Goal: Task Accomplishment & Management: Use online tool/utility

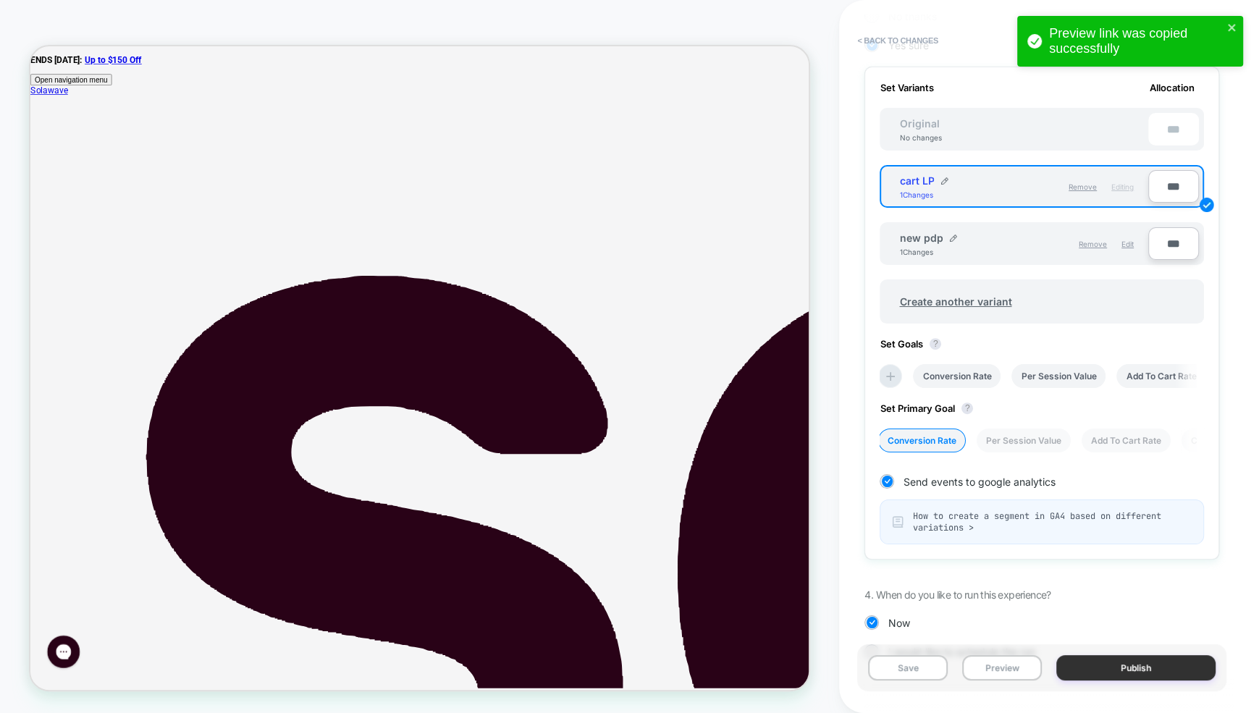
click at [1091, 667] on button "Publish" at bounding box center [1135, 667] width 159 height 25
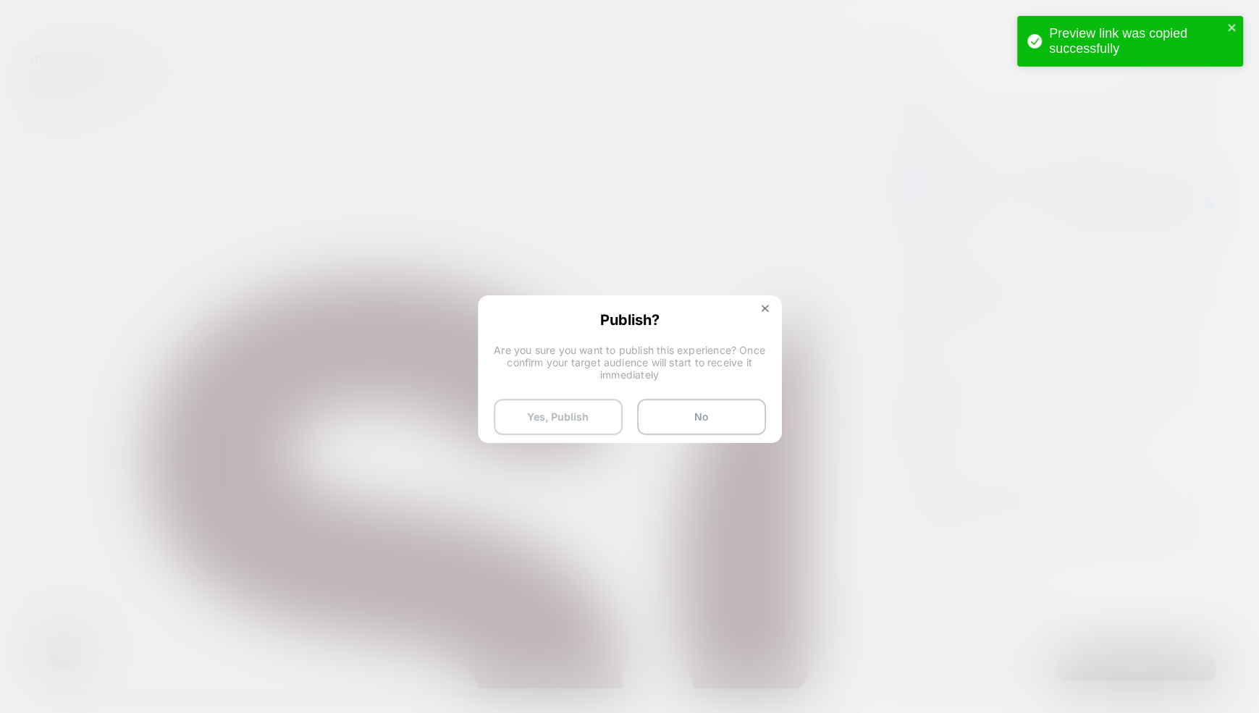
click at [552, 414] on button "Yes, Publish" at bounding box center [558, 417] width 129 height 36
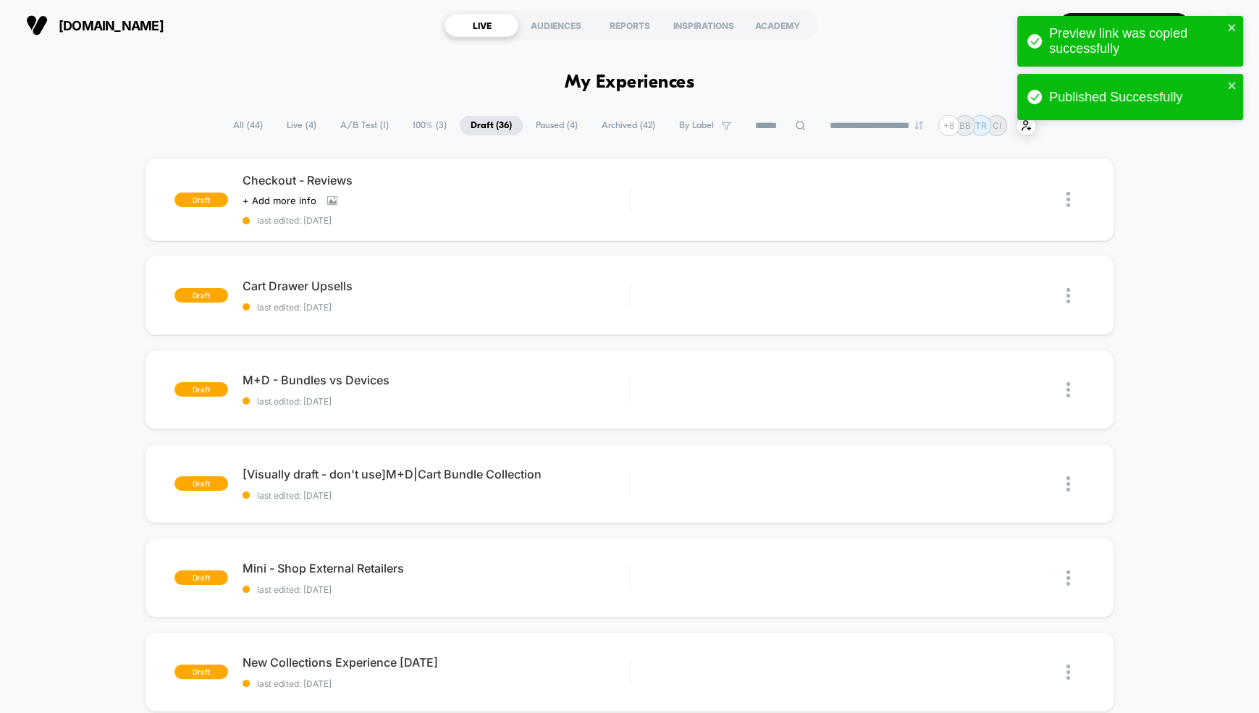
click at [291, 130] on span "Live ( 4 )" at bounding box center [301, 126] width 51 height 20
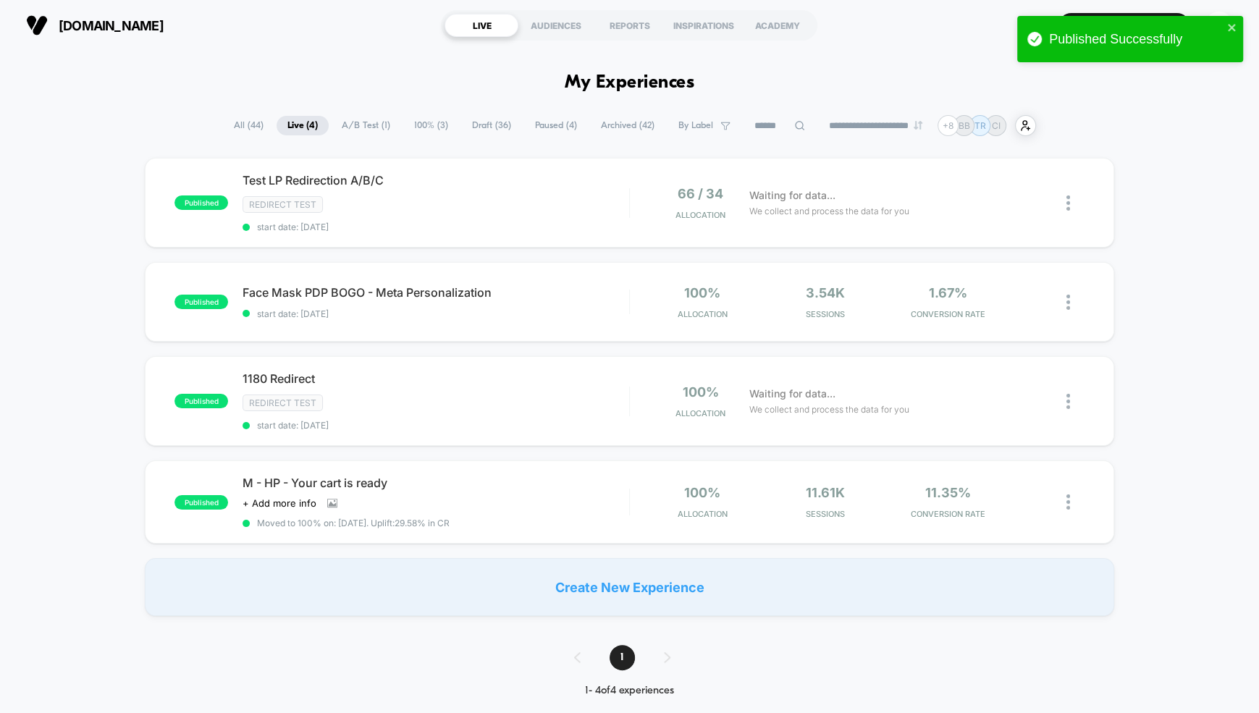
click at [80, 379] on div "published Test LP Redirection A/B/C Redirect Test start date: [DATE] 66 / 34 Al…" at bounding box center [629, 387] width 1259 height 458
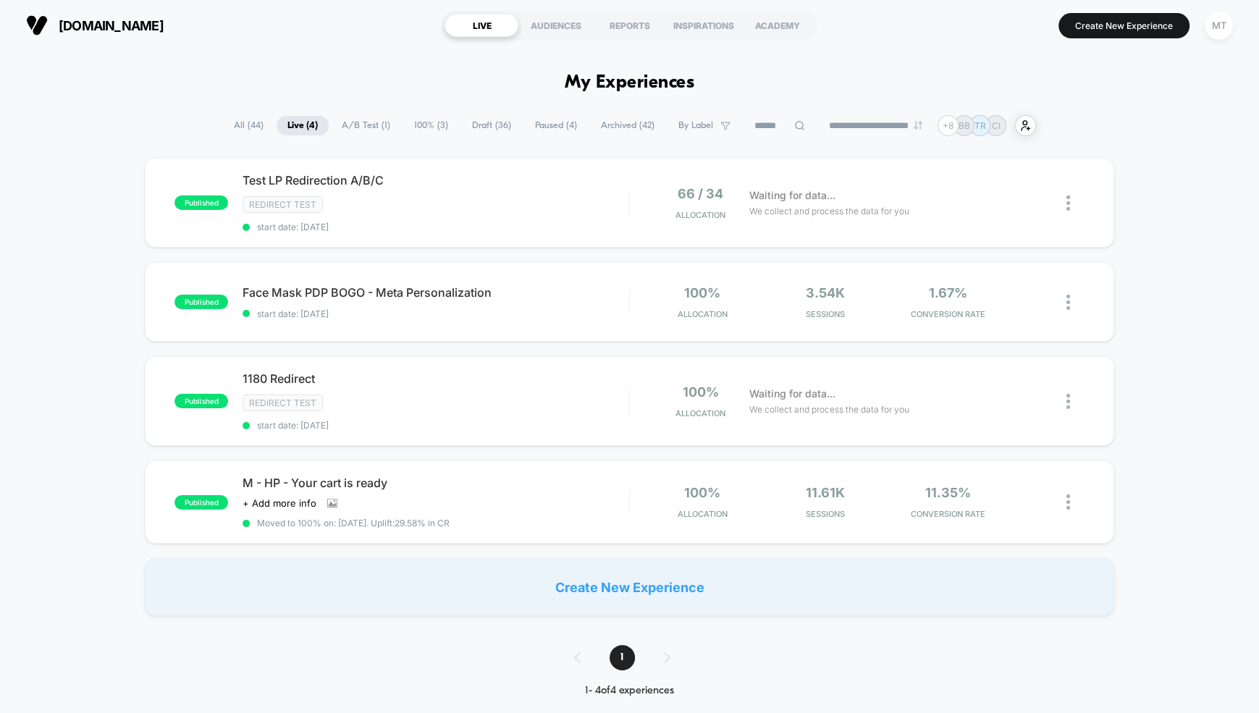
click at [469, 129] on span "Draft ( 36 )" at bounding box center [491, 126] width 61 height 20
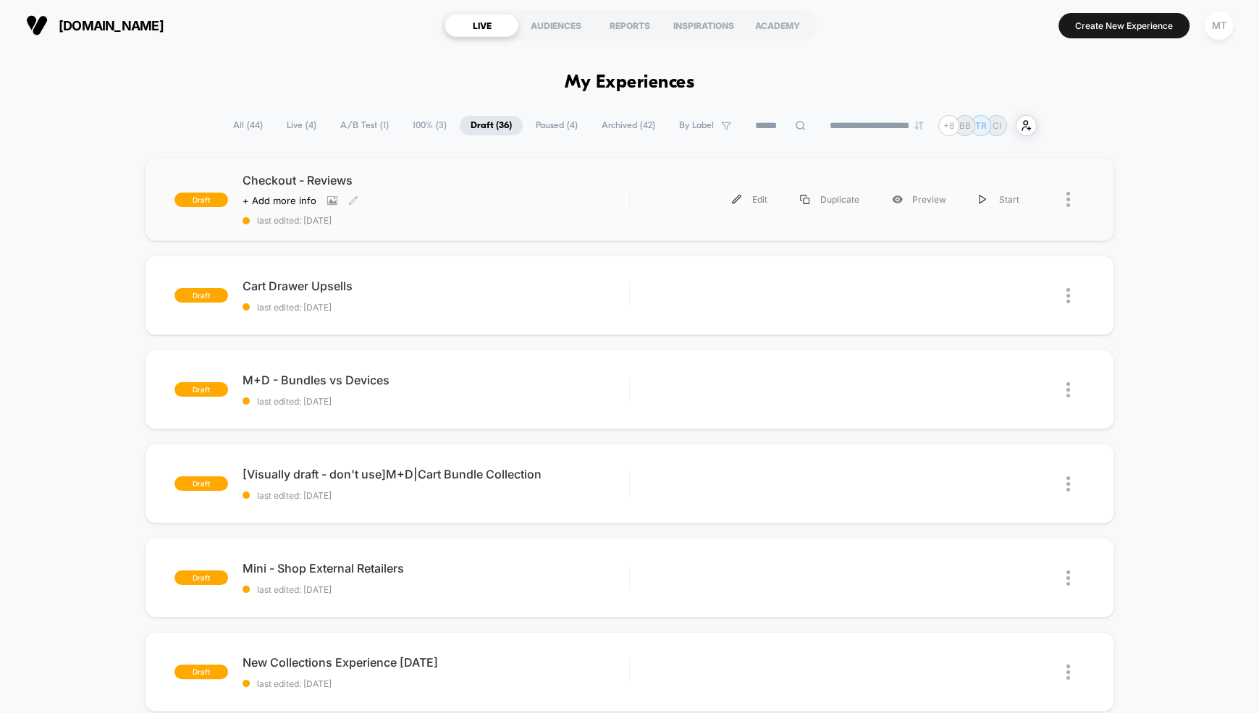
click at [472, 197] on div "Click to view images Click to edit experience details + Add more info" at bounding box center [378, 201] width 271 height 12
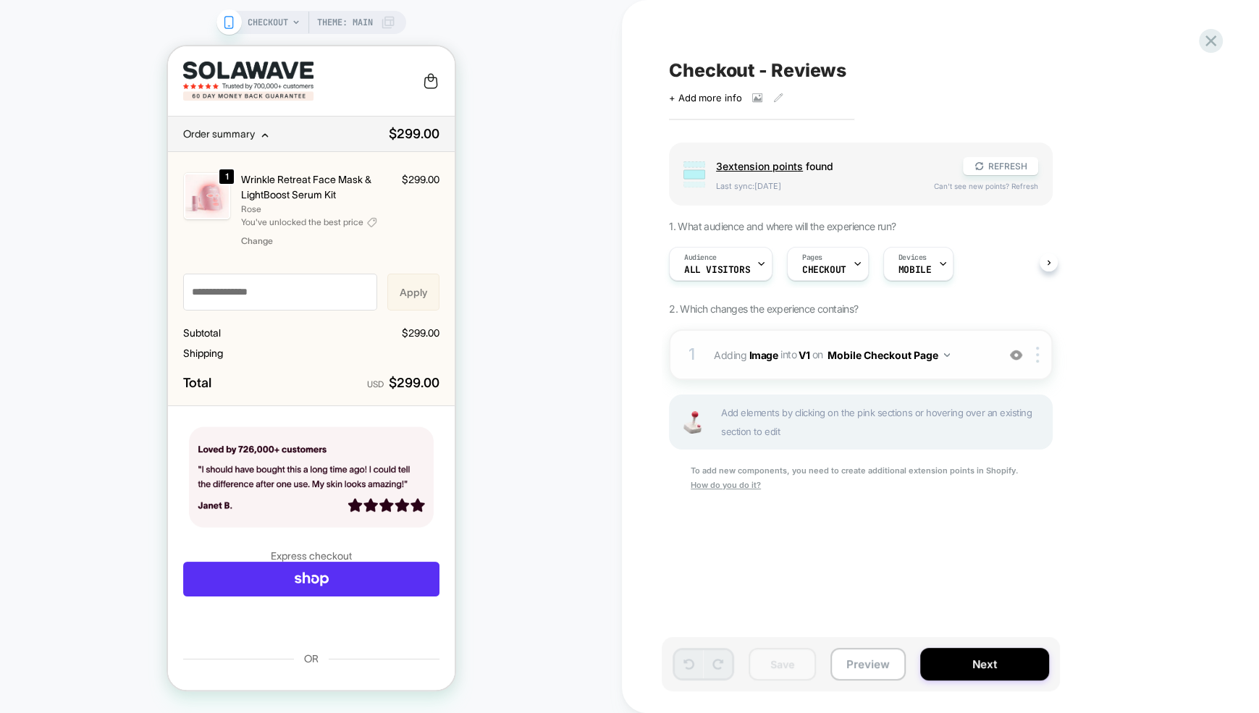
click at [969, 361] on span "#_loomi_addon_1759939467706 Adding Image INTO V1 V1 on Mobile Checkout Page" at bounding box center [852, 355] width 276 height 21
type textarea "*"
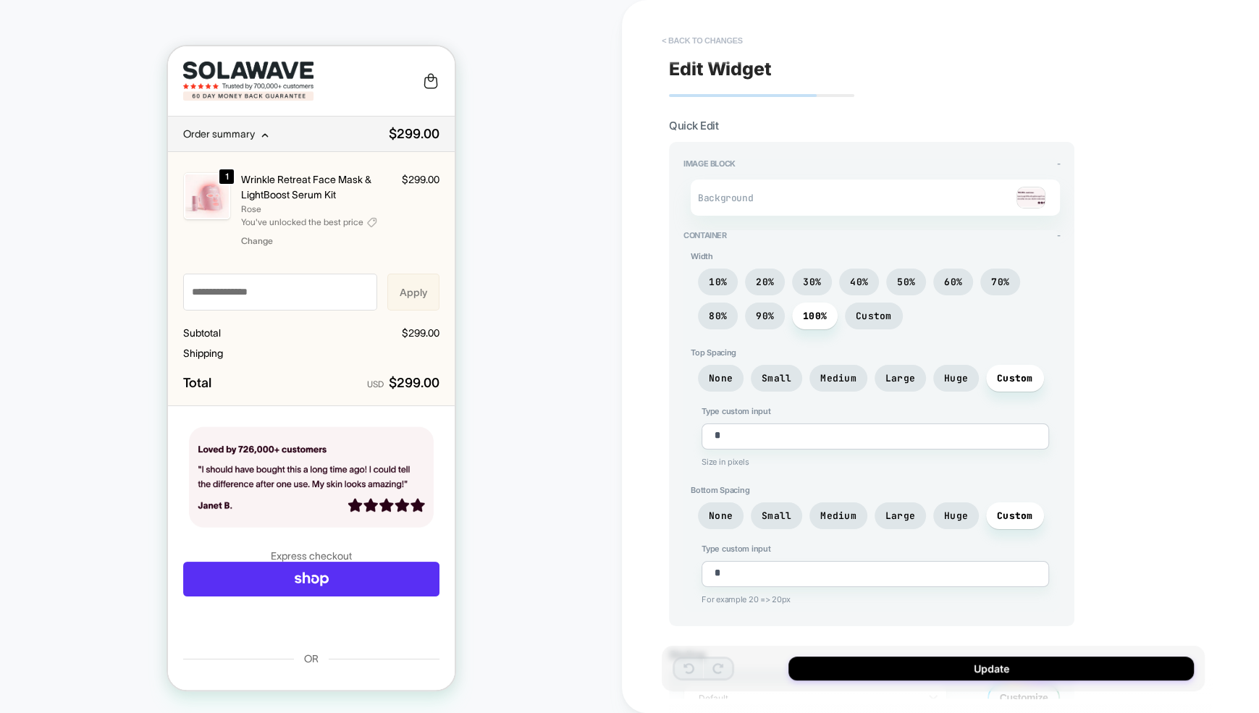
click at [670, 43] on button "< Back to changes" at bounding box center [702, 40] width 96 height 23
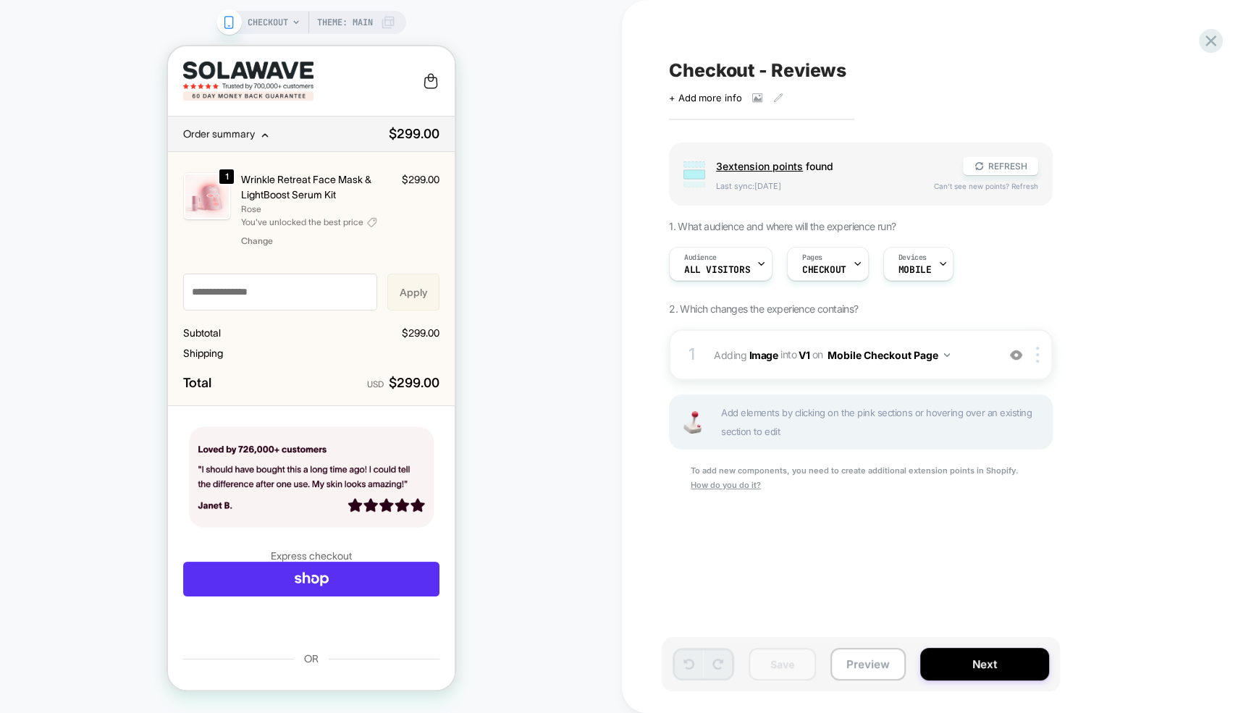
click at [226, 24] on icon at bounding box center [228, 22] width 13 height 13
click at [772, 168] on span "3 extension point s" at bounding box center [759, 166] width 87 height 12
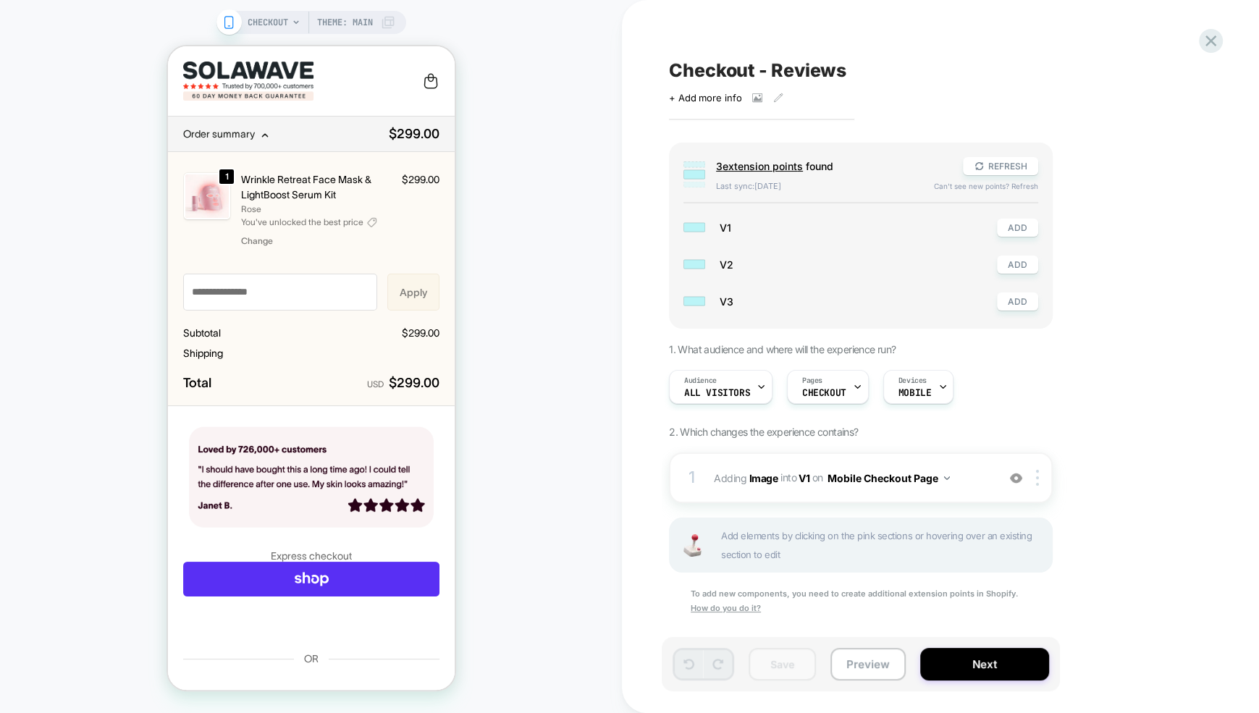
click at [720, 228] on span "V1" at bounding box center [851, 228] width 263 height 12
click at [1215, 36] on icon at bounding box center [1210, 40] width 11 height 11
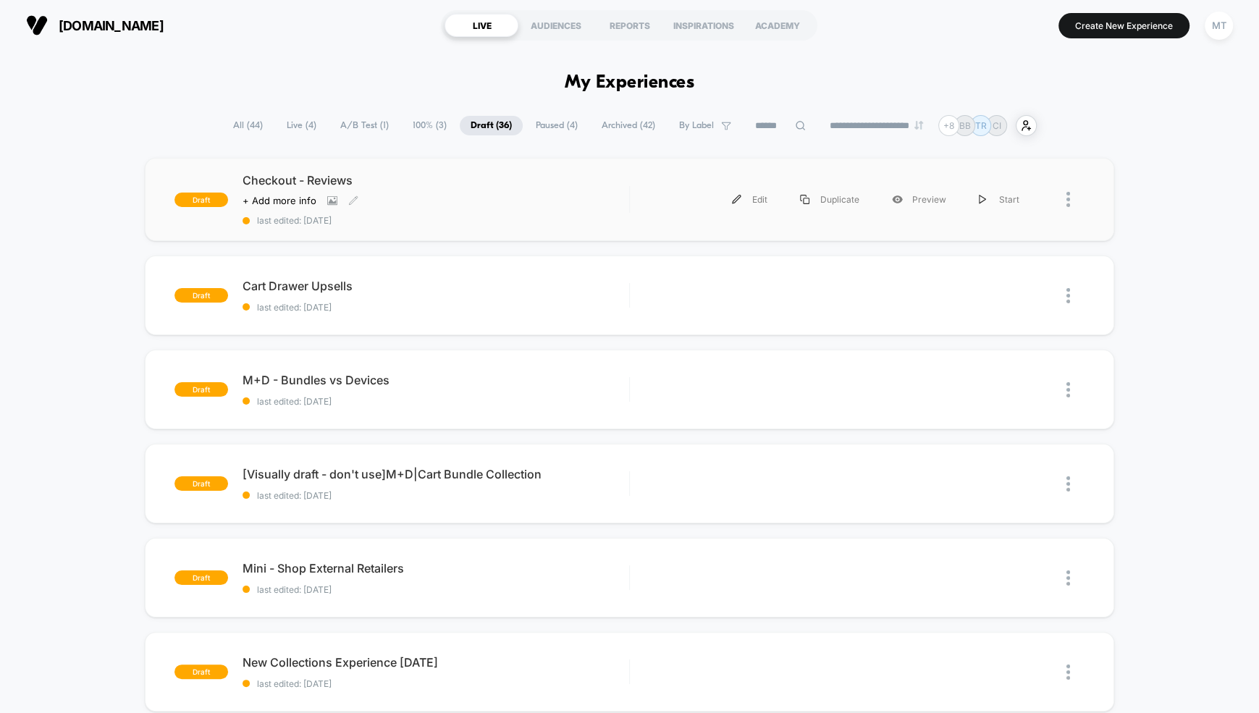
click at [531, 189] on div "Checkout - Reviews Click to view images Click to edit experience details + Add …" at bounding box center [436, 199] width 387 height 53
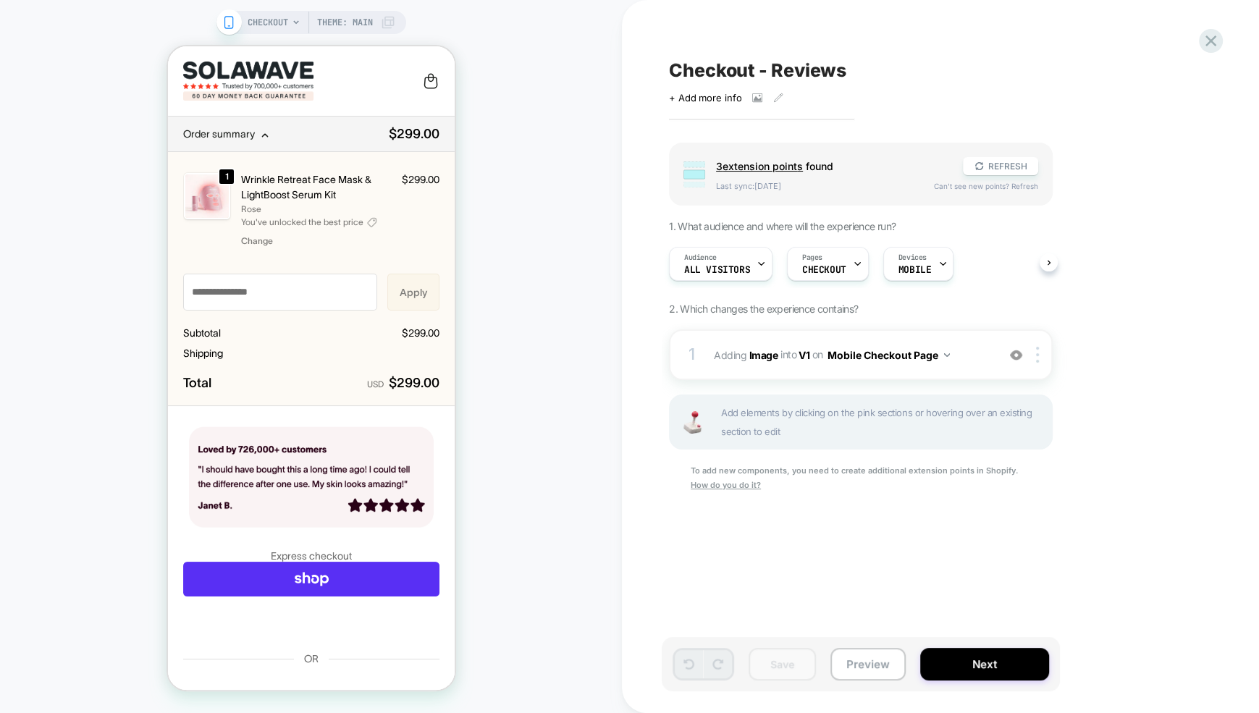
click at [248, 132] on span "Order summary" at bounding box center [218, 134] width 72 height 12
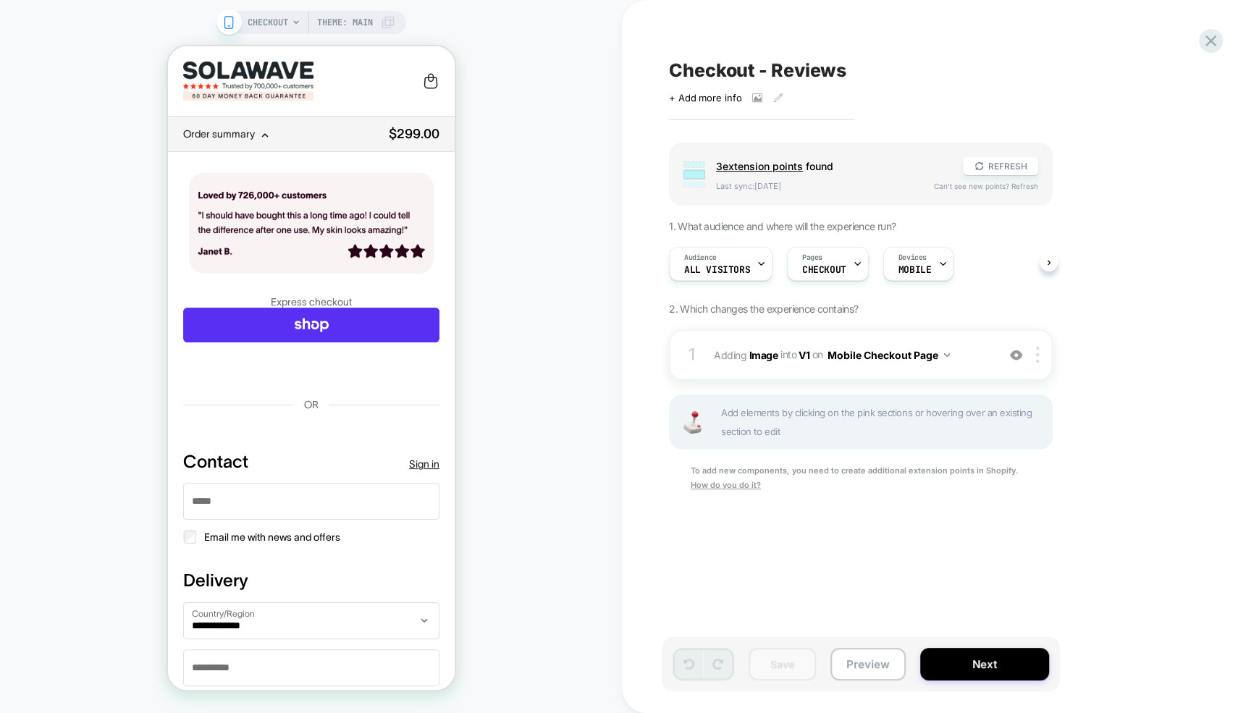
click at [253, 132] on span "Order summary" at bounding box center [281, 134] width 199 height 12
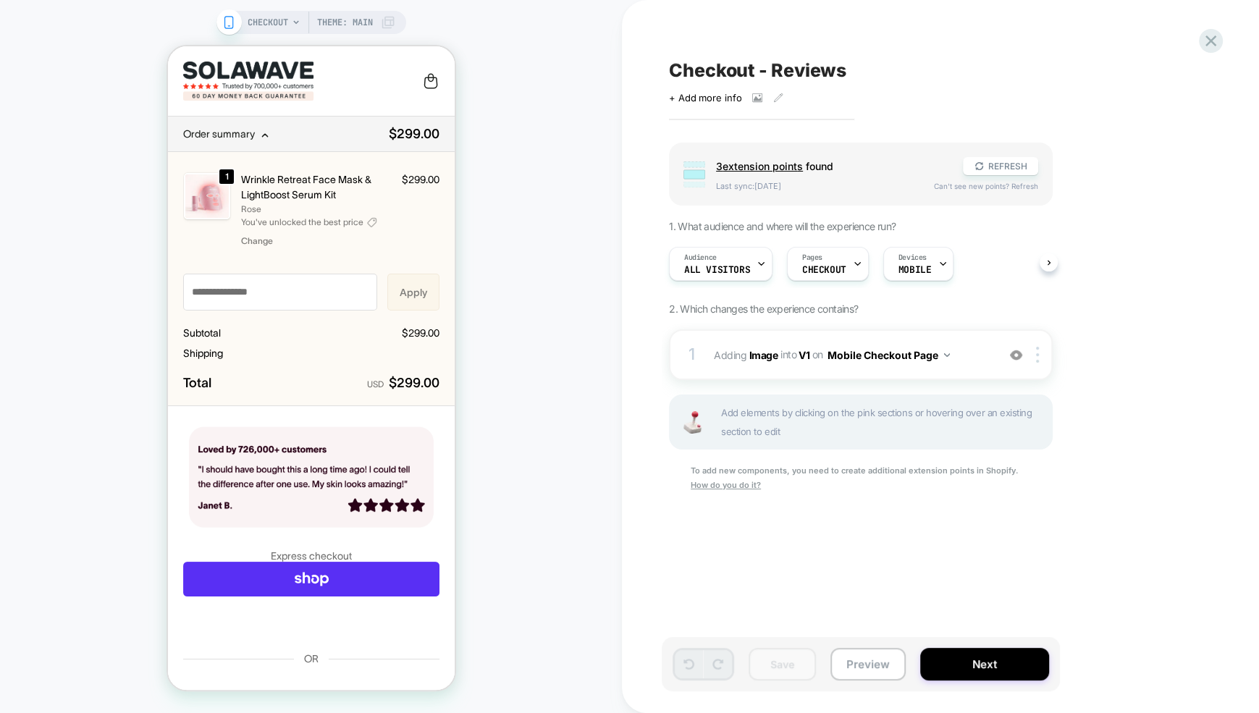
click at [253, 132] on span "Order summary" at bounding box center [281, 134] width 199 height 12
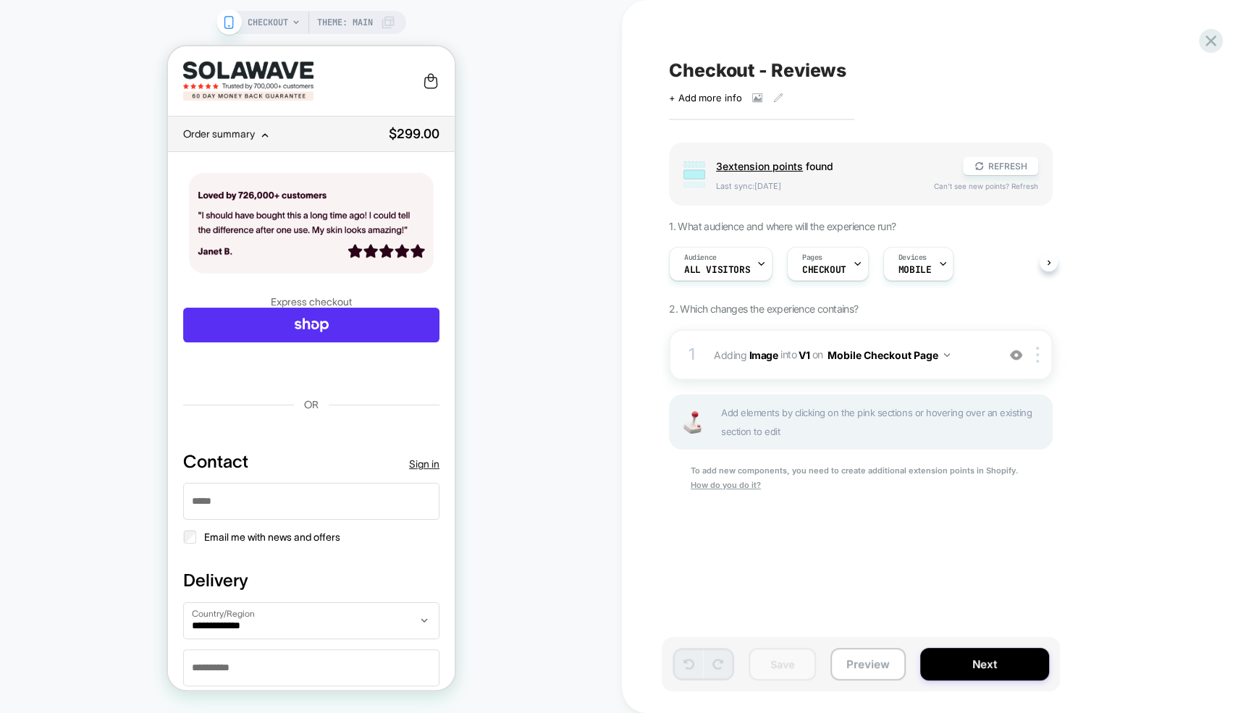
click at [253, 132] on span "Order summary" at bounding box center [281, 134] width 199 height 12
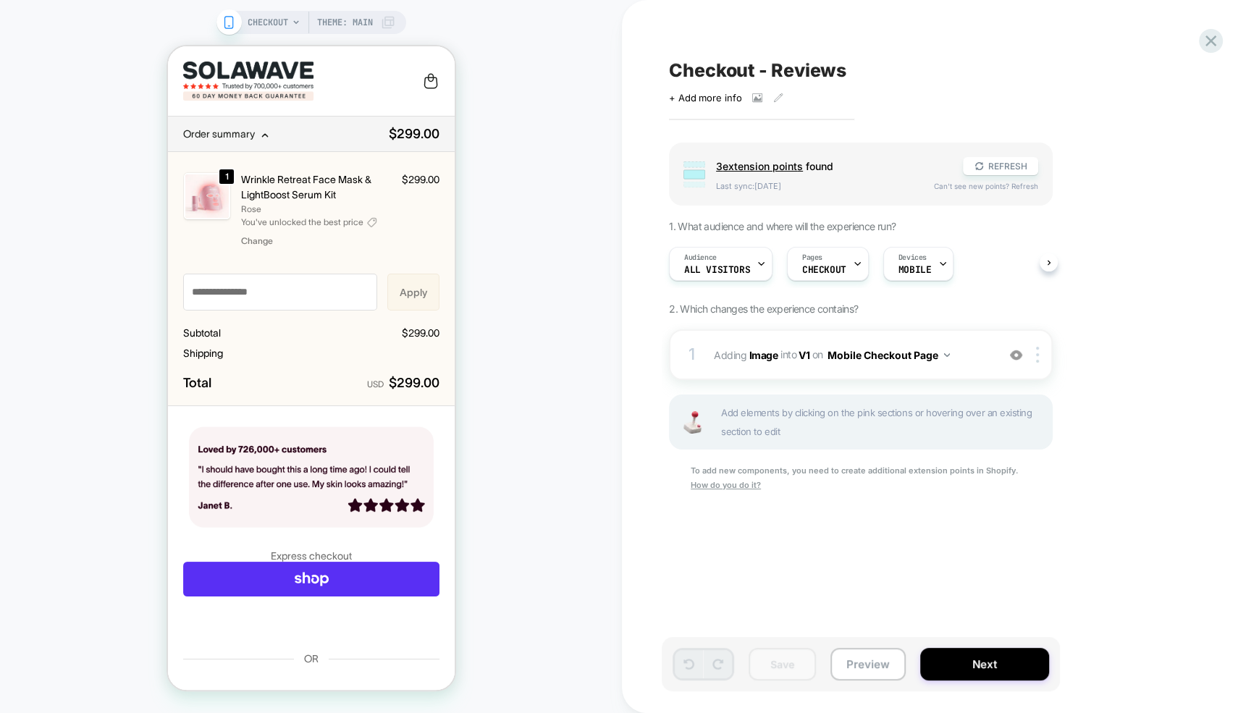
click at [253, 132] on span "Order summary" at bounding box center [281, 134] width 199 height 12
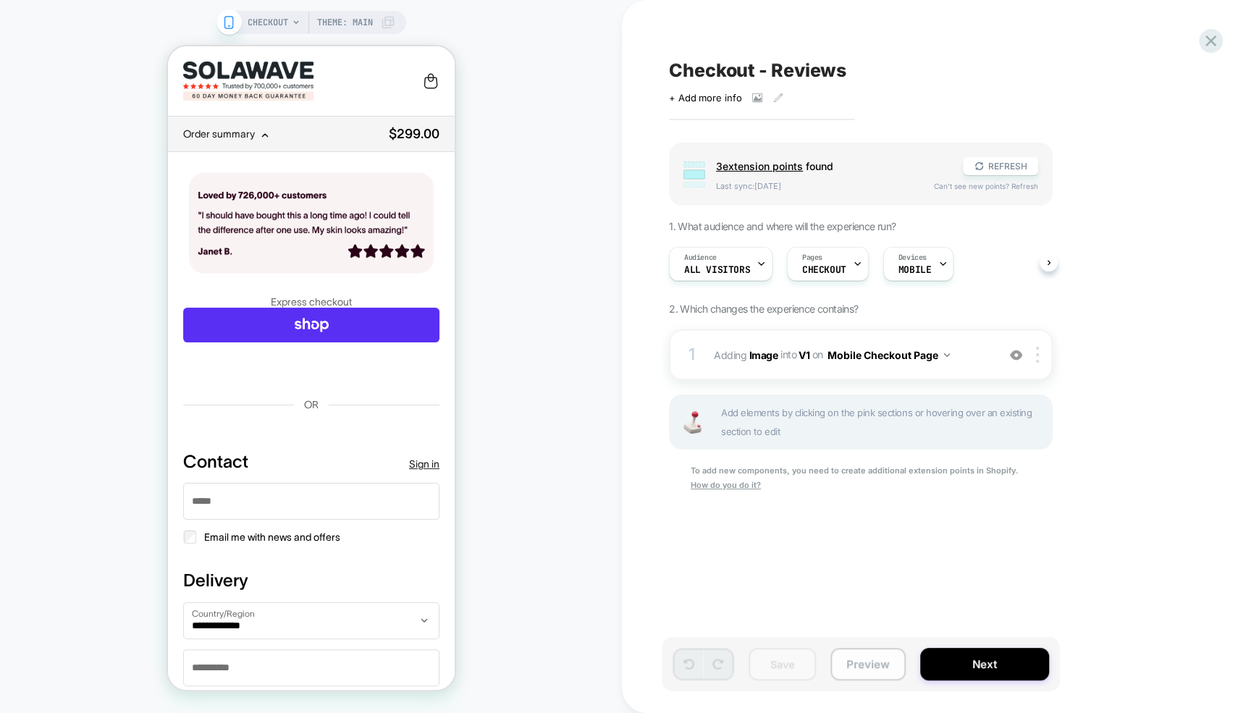
click at [865, 658] on button "Preview" at bounding box center [867, 664] width 75 height 33
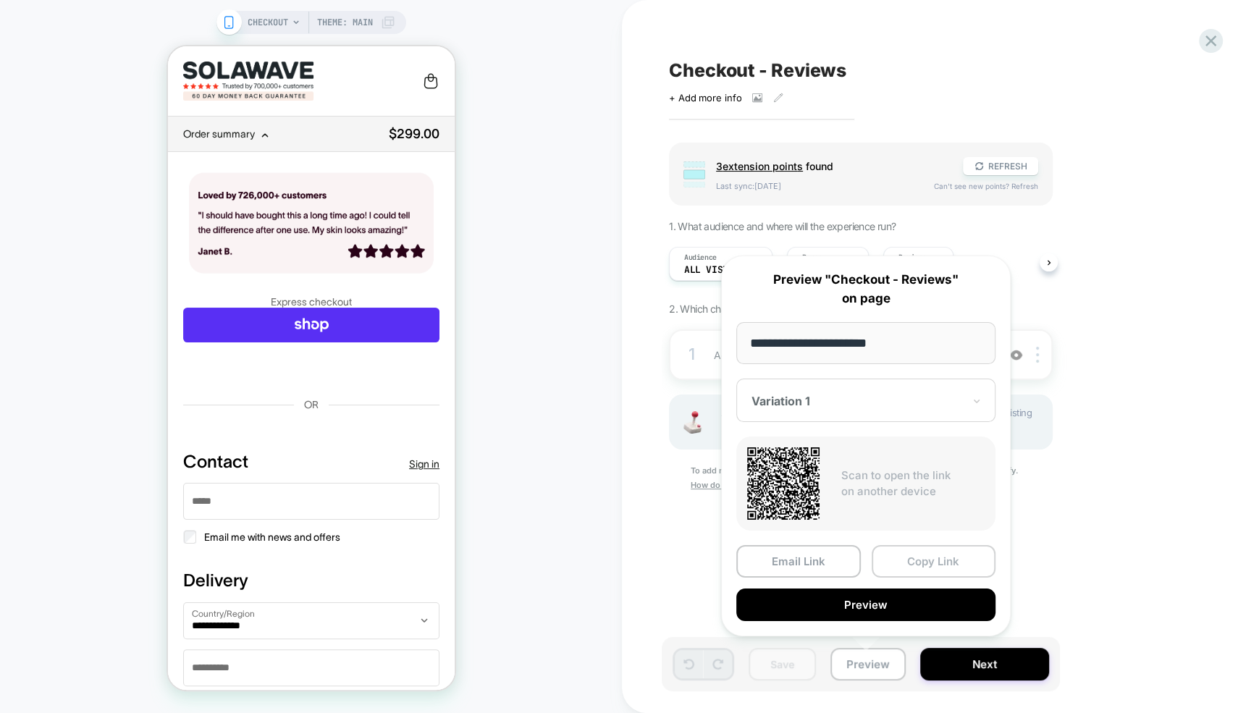
click at [912, 557] on button "Copy Link" at bounding box center [934, 561] width 125 height 33
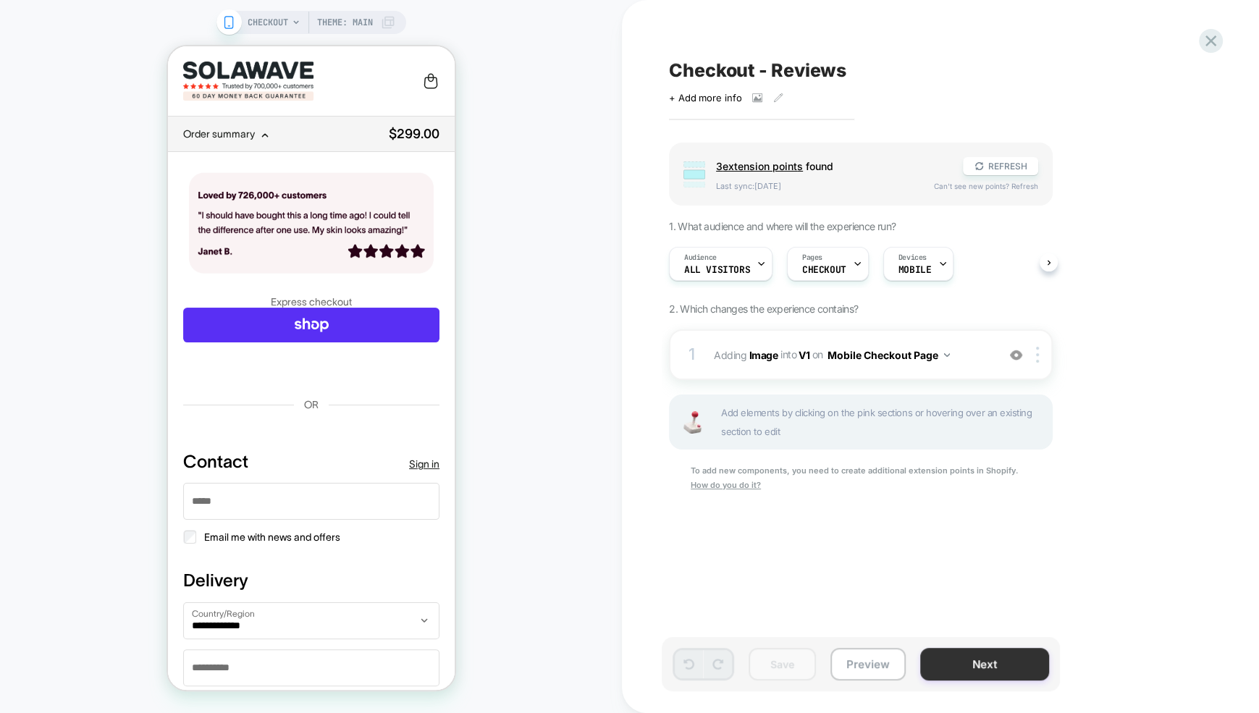
click at [996, 670] on button "Next" at bounding box center [984, 664] width 129 height 33
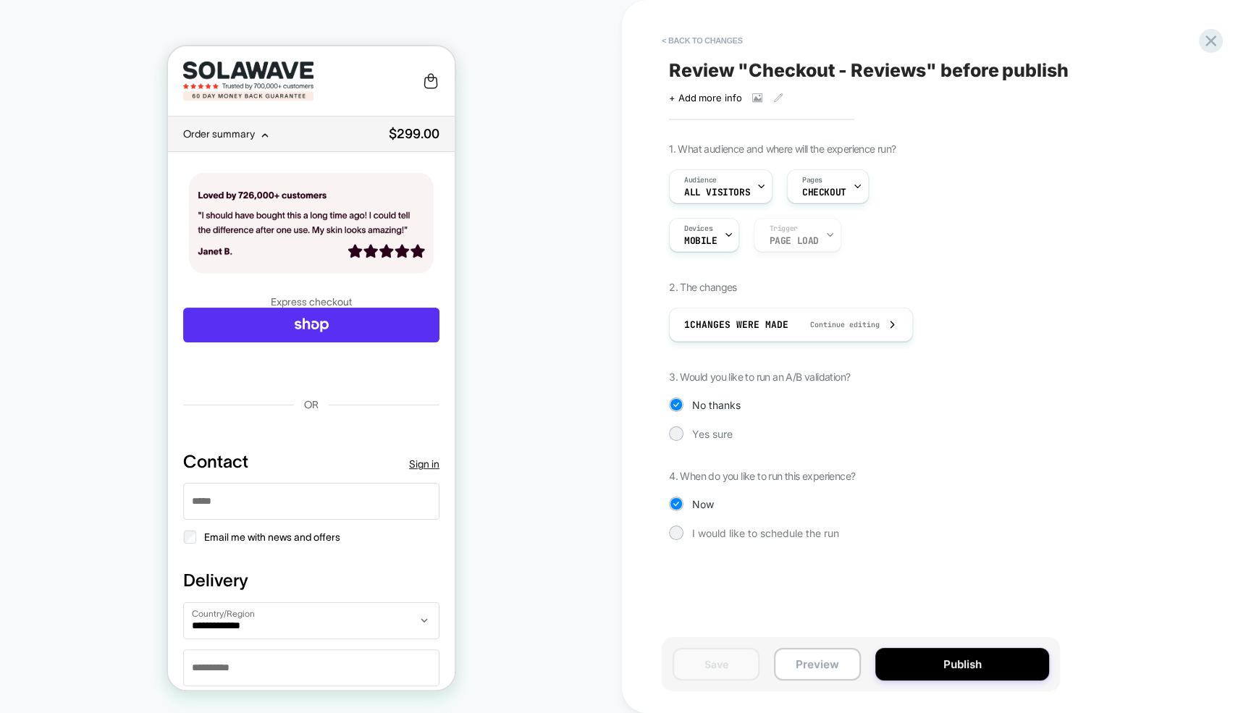
click at [1218, 56] on div "< Back to changes Review " Checkout - Reviews " before publish Click to view im…" at bounding box center [940, 356] width 637 height 713
click at [1216, 43] on icon at bounding box center [1211, 41] width 20 height 20
